Goal: Navigation & Orientation: Find specific page/section

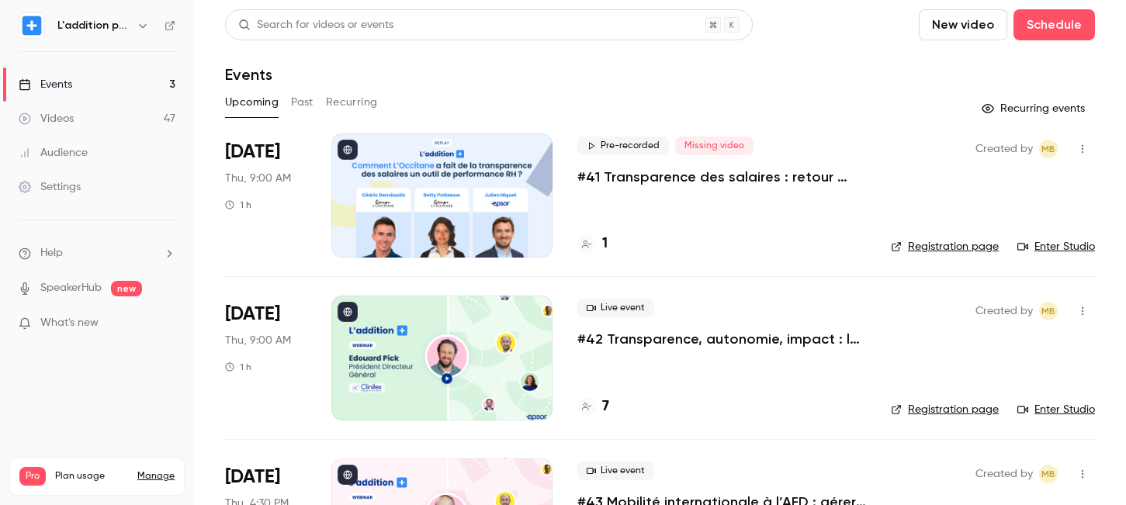
click at [799, 179] on p "#41 Transparence des salaires : retour d'expérience de L'Occitane" at bounding box center [721, 177] width 289 height 19
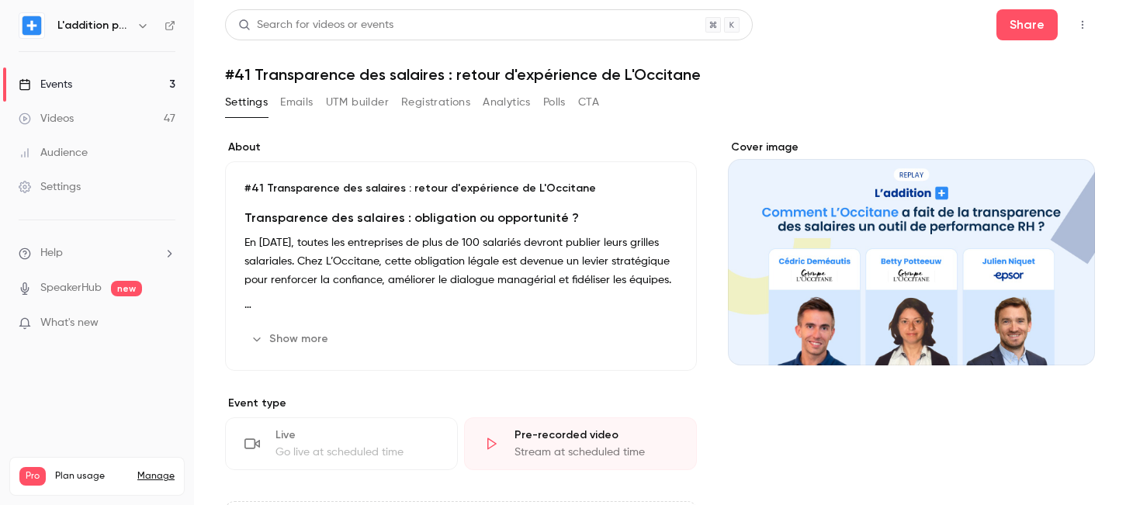
click at [348, 108] on button "UTM builder" at bounding box center [357, 102] width 63 height 25
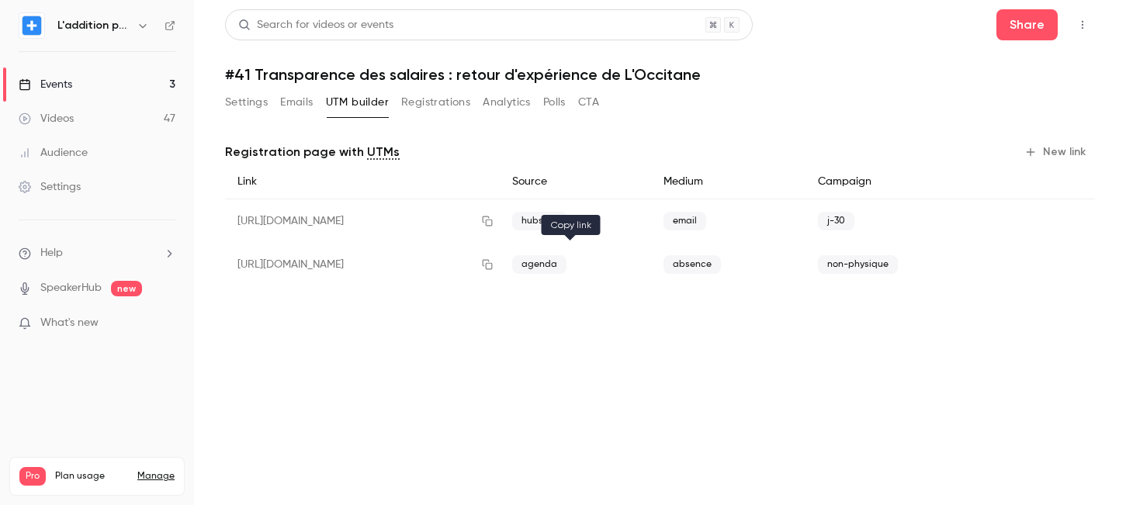
click at [494, 260] on icon "button" at bounding box center [487, 264] width 12 height 11
click at [494, 265] on icon "button" at bounding box center [487, 264] width 12 height 11
click at [163, 75] on link "Events 3" at bounding box center [97, 85] width 194 height 34
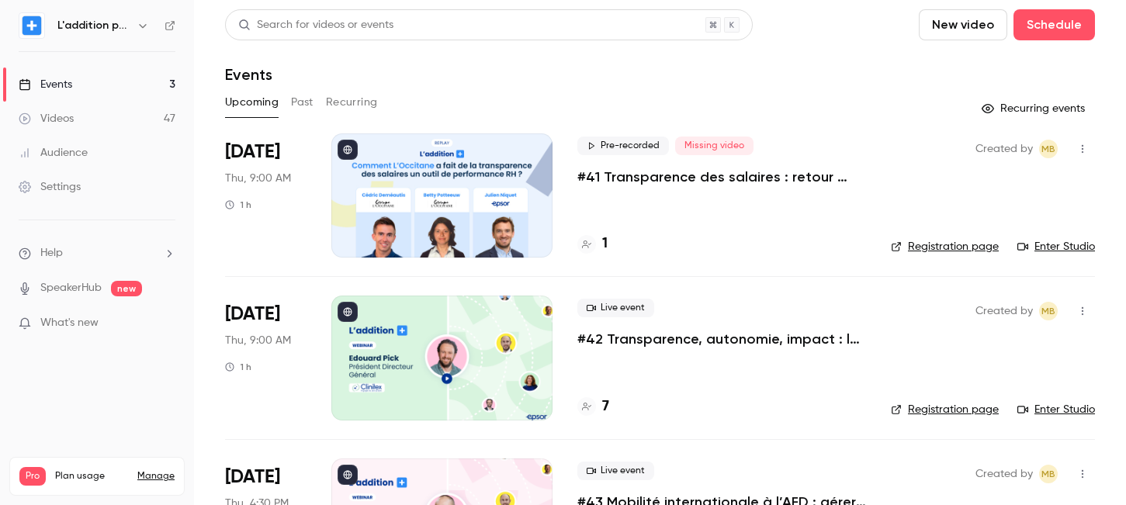
scroll to position [106, 0]
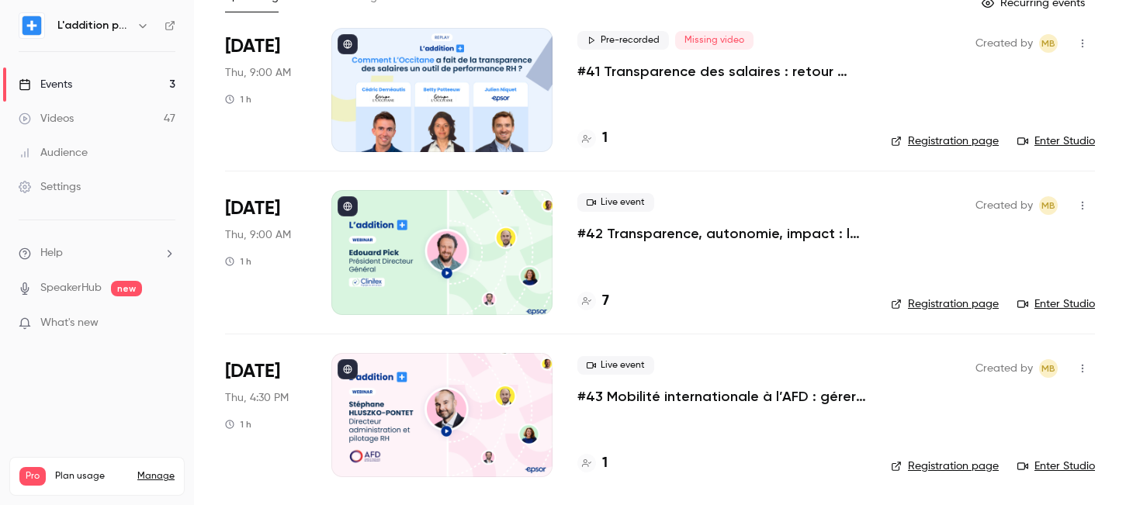
click at [123, 132] on link "Videos 47" at bounding box center [97, 119] width 194 height 34
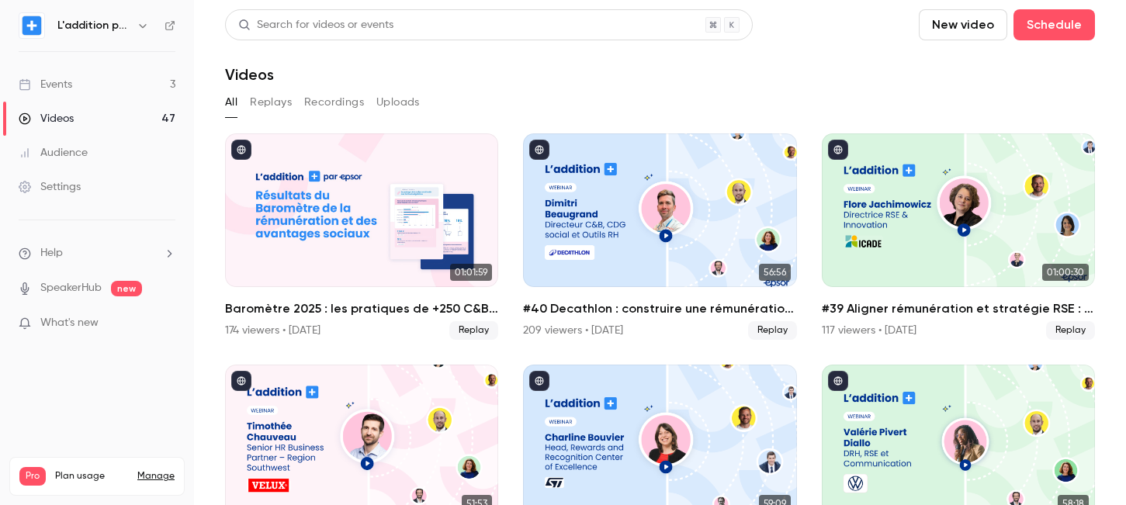
click at [71, 82] on div "Events" at bounding box center [46, 85] width 54 height 16
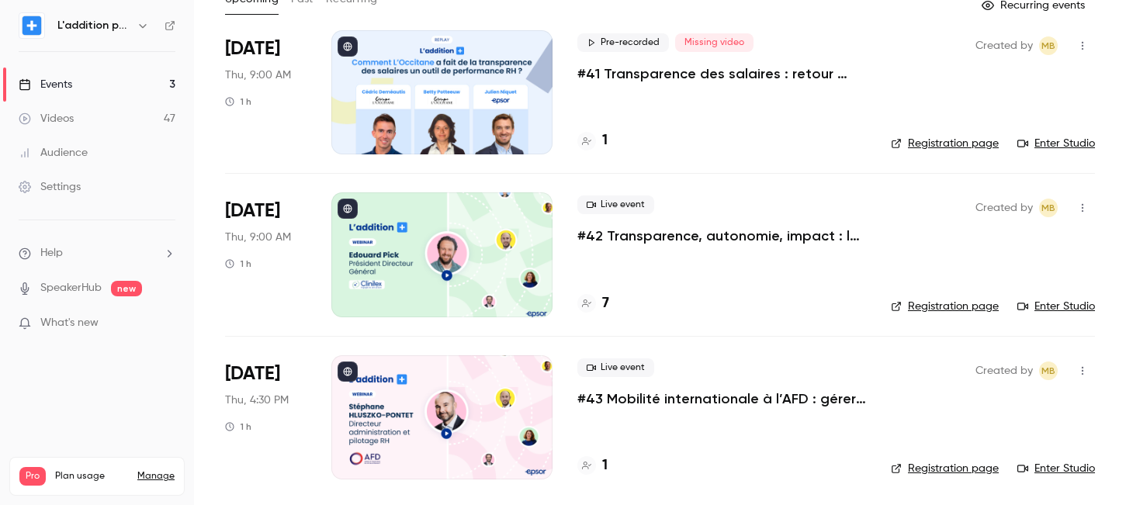
scroll to position [106, 0]
